Goal: Task Accomplishment & Management: Complete application form

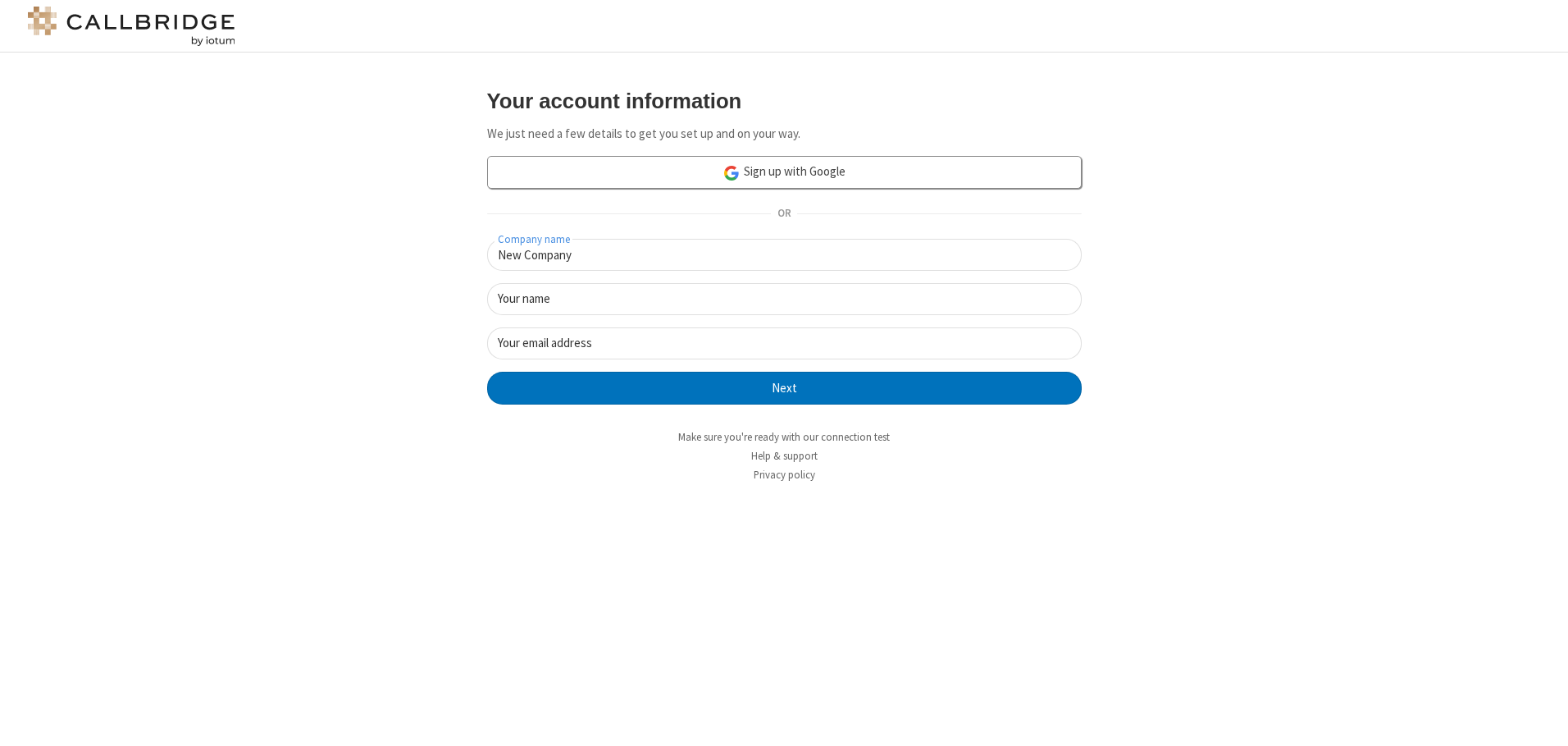
type input "New Company"
type input "New User"
type input "[EMAIL_ADDRESS][DOMAIN_NAME]"
click button "Next" at bounding box center [784, 388] width 594 height 33
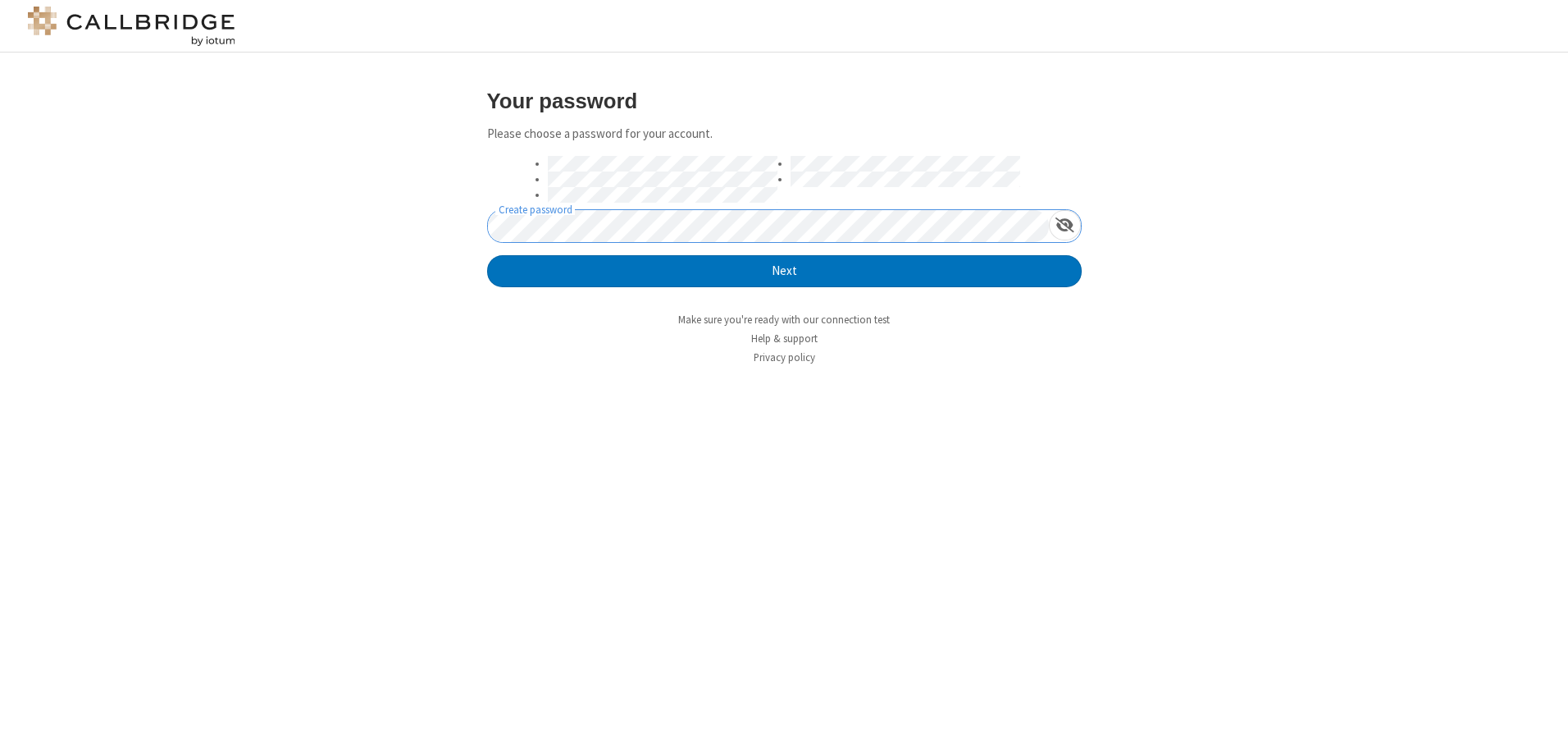
click button "Next" at bounding box center [784, 272] width 594 height 33
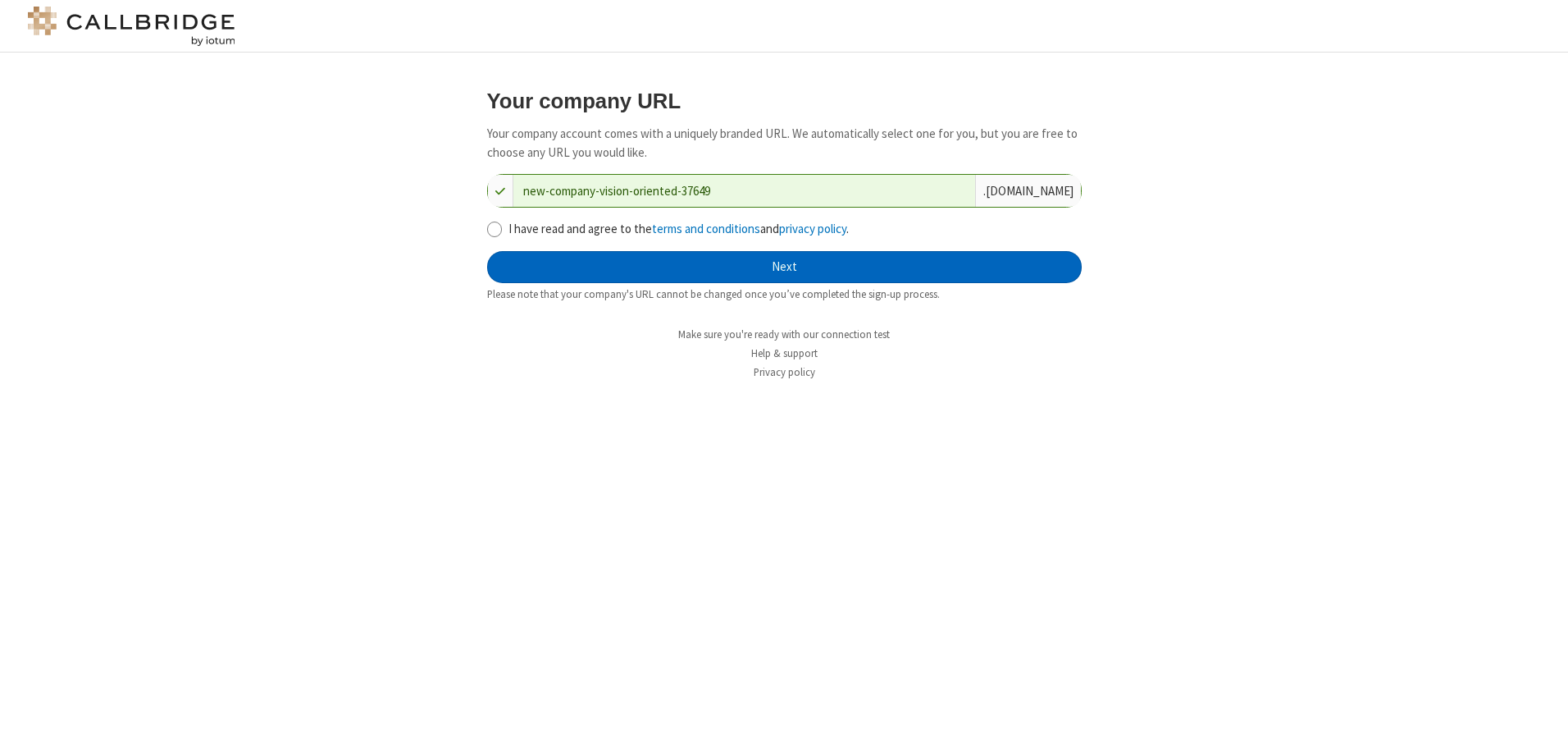
click at [784, 267] on button "Next" at bounding box center [784, 268] width 594 height 33
